Goal: Task Accomplishment & Management: Complete application form

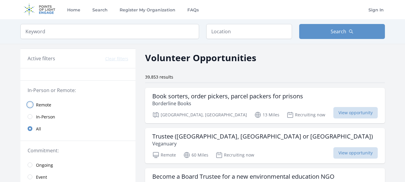
click at [31, 105] on input "radio" at bounding box center [30, 104] width 5 height 5
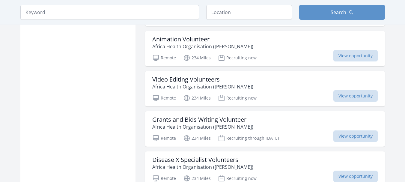
scroll to position [464, 0]
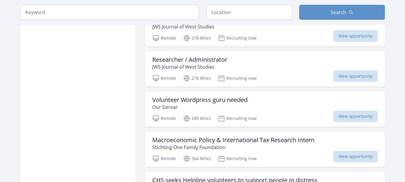
scroll to position [1253, 0]
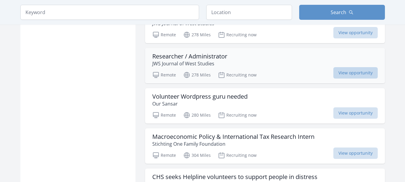
click at [352, 72] on span "View opportunity" at bounding box center [356, 72] width 44 height 11
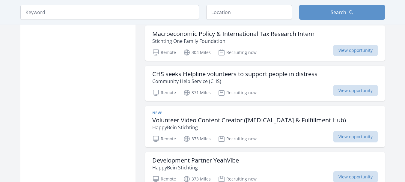
scroll to position [1404, 0]
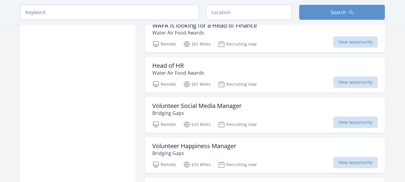
scroll to position [2264, 0]
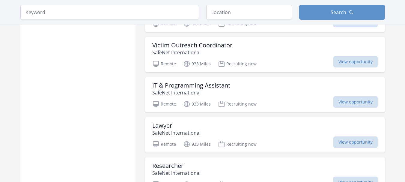
scroll to position [2643, 0]
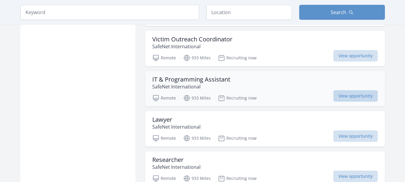
click at [355, 95] on span "View opportunity" at bounding box center [356, 95] width 44 height 11
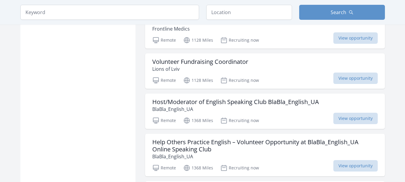
scroll to position [3187, 0]
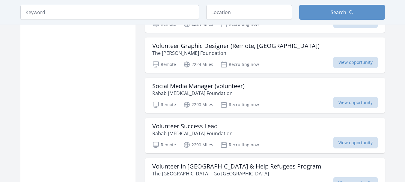
scroll to position [4092, 0]
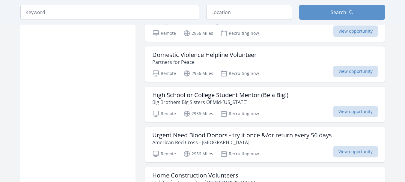
scroll to position [4572, 0]
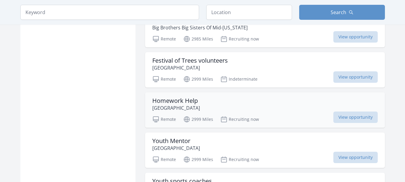
click at [286, 120] on div "Remote 2999 Miles Recruiting now View opportunity" at bounding box center [265, 118] width 226 height 9
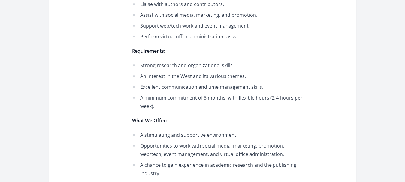
scroll to position [289, 0]
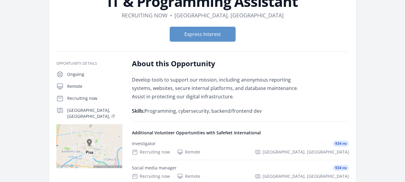
scroll to position [57, 0]
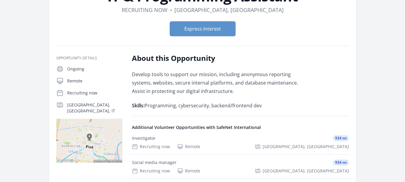
click at [405, 67] on main "Organization SafeNet International IT & Programming Assistant Duration Recruiti…" at bounding box center [202, 146] width 405 height 366
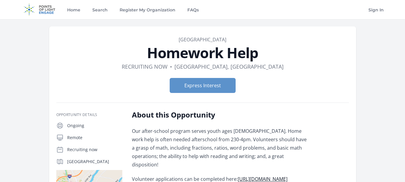
click at [237, 130] on p "Our after-school program serves youth ages 5-12. Home work help is often needed…" at bounding box center [219, 148] width 175 height 42
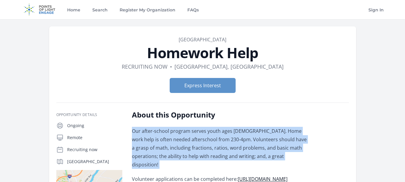
click at [237, 130] on p "Our after-school program serves youth ages 5-12. Home work help is often needed…" at bounding box center [219, 148] width 175 height 42
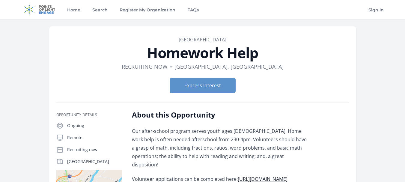
click at [287, 76] on div "Express Interest" at bounding box center [202, 85] width 293 height 25
